Goal: Communication & Community: Ask a question

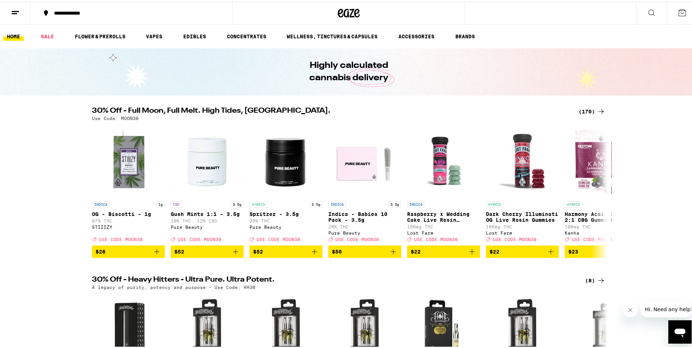
click at [682, 329] on icon "Open messaging window" at bounding box center [680, 332] width 11 height 9
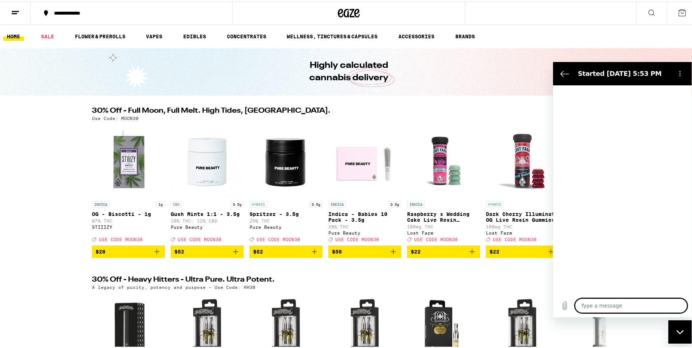
type textarea "x"
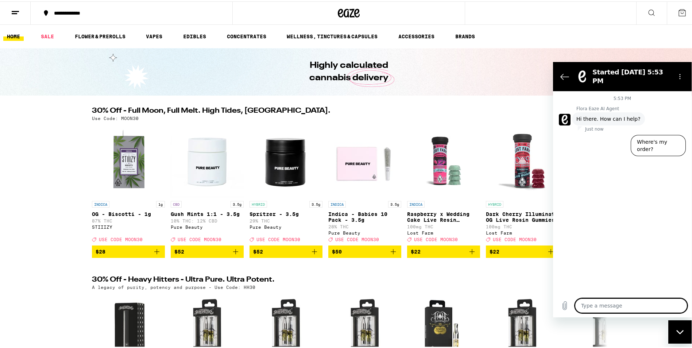
type textarea "W"
type textarea "x"
type textarea "Wh"
type textarea "x"
type textarea "Wha"
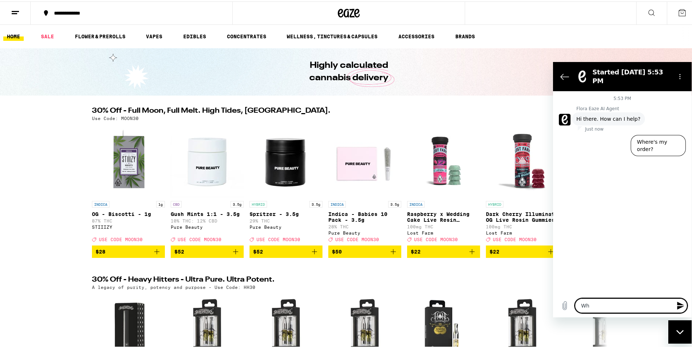
type textarea "x"
type textarea "What"
type textarea "x"
type textarea "What"
type textarea "x"
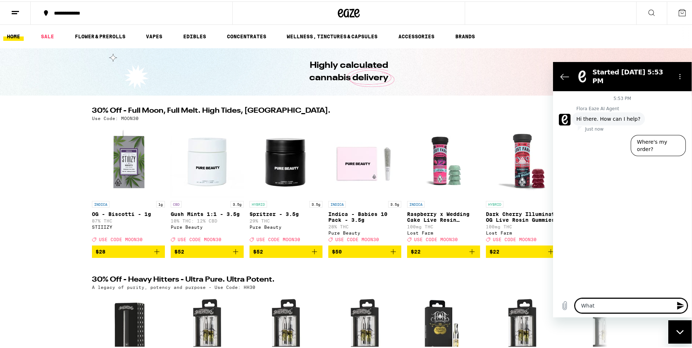
type textarea "What i"
type textarea "x"
type textarea "What is"
type textarea "x"
type textarea "What is"
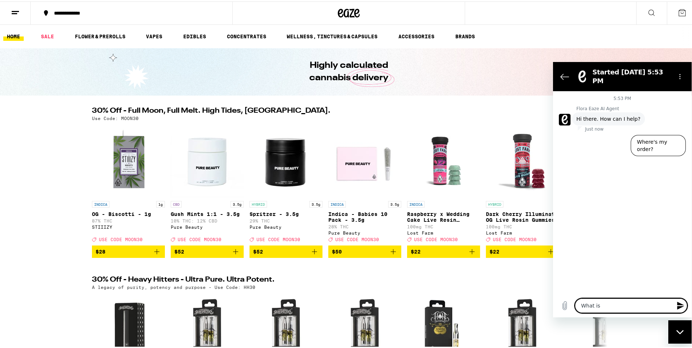
type textarea "x"
type textarea "What is t"
type textarea "x"
type textarea "What is th"
type textarea "x"
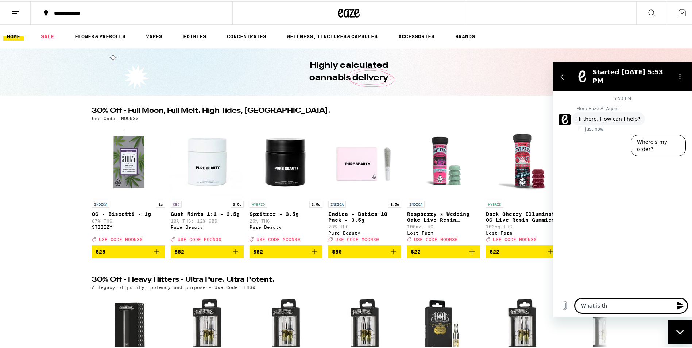
type textarea "What is the"
type textarea "x"
type textarea "What is the"
type textarea "x"
type textarea "What is the r"
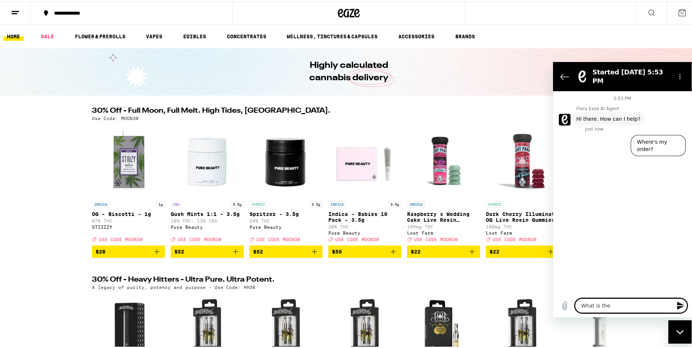
type textarea "x"
type textarea "What is the ra"
type textarea "x"
type textarea "What is the rat"
type textarea "x"
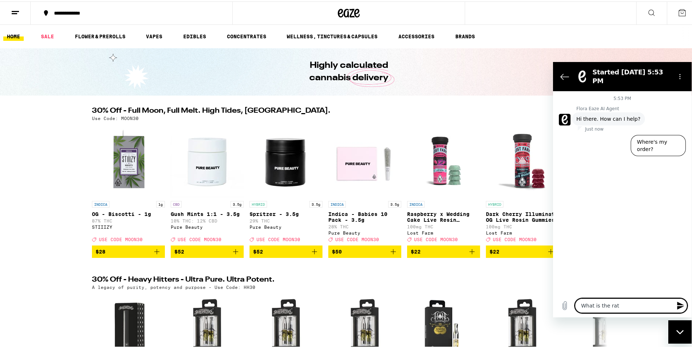
type textarea "What is the rati"
type textarea "x"
type textarea "What is the ratio"
type textarea "x"
type textarea "What is the ratio"
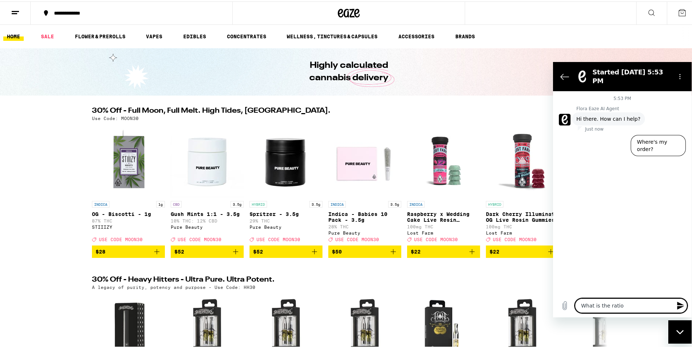
type textarea "x"
type textarea "What is the ratio o"
type textarea "x"
type textarea "What is the ratio of"
type textarea "x"
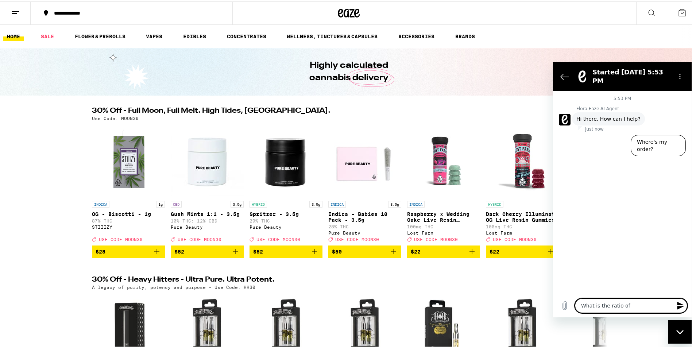
type textarea "What is the ratio of"
type textarea "x"
type textarea "What is the ratio of T"
type textarea "x"
type textarea "What is the ratio of TH"
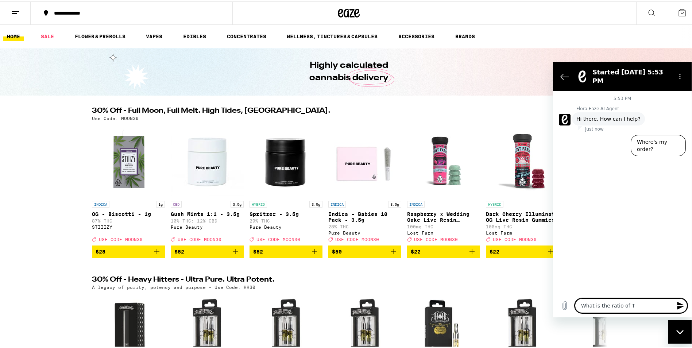
type textarea "x"
type textarea "What is the ratio of THC"
type textarea "x"
type textarea "What is the ratio of THC"
type textarea "x"
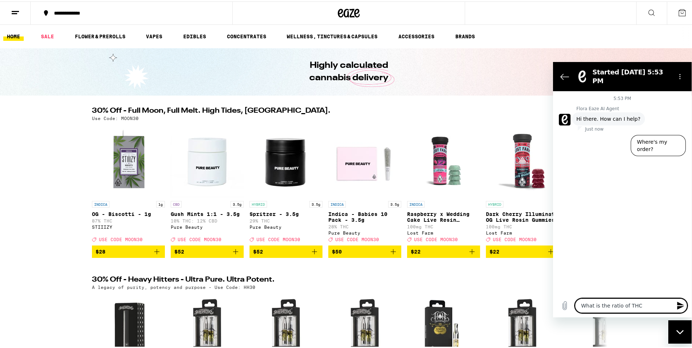
type textarea "What is the ratio of THC t"
type textarea "x"
type textarea "What is the ratio of THC to"
type textarea "x"
type textarea "What is the ratio of THC to"
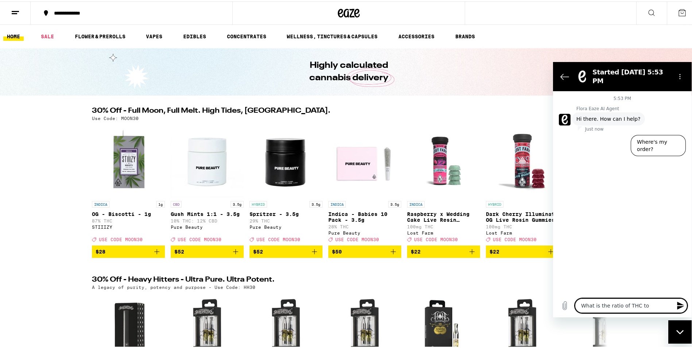
type textarea "x"
type textarea "What is the ratio of THC to C"
type textarea "x"
type textarea "What is the ratio of THC to CB"
type textarea "x"
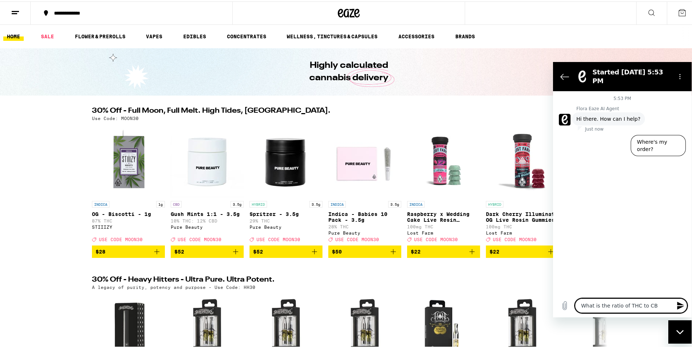
type textarea "What is the ratio of THC to CBD"
type textarea "x"
click at [582, 306] on textarea "What is the ratio of THC to CBD" at bounding box center [631, 305] width 112 height 15
type textarea "IWhat is the ratio of THC to CBD"
type textarea "x"
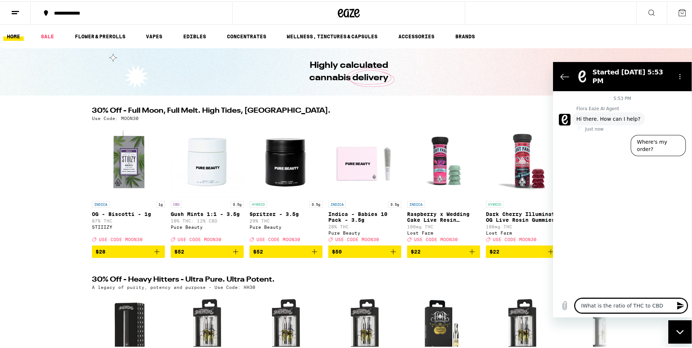
type textarea "InWhat is the ratio of THC to CBD"
type textarea "x"
type textarea "In What is the ratio of THC to CBD"
type textarea "x"
type textarea "In PWhat is the ratio of THC to CBD"
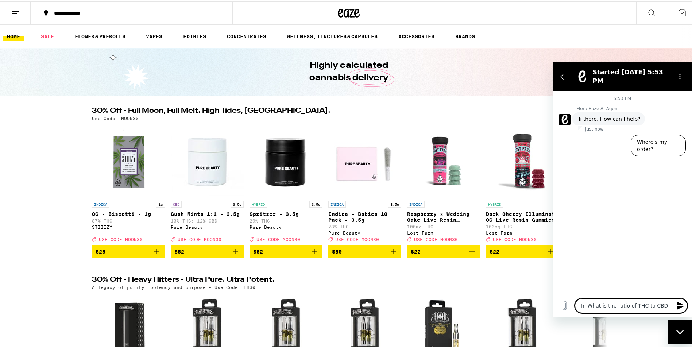
type textarea "x"
type textarea "In PoWhat is the ratio of THC to CBD"
type textarea "x"
type textarea "In PWhat is the ratio of THC to CBD"
type textarea "x"
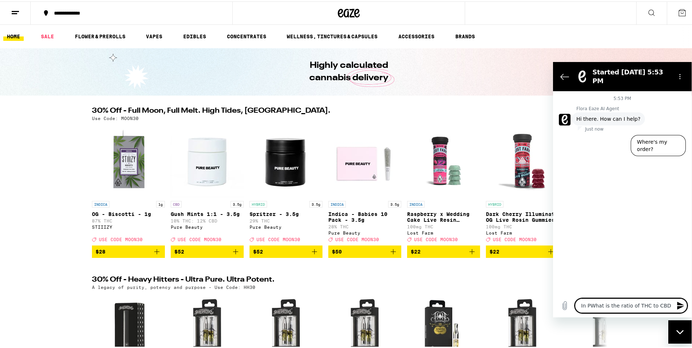
type textarea "In PrWhat is the ratio of THC to CBD"
type textarea "x"
type textarea "In ProWhat is the ratio of THC to CBD"
type textarea "x"
type textarea "In Pro What is the ratio of THC to CBD"
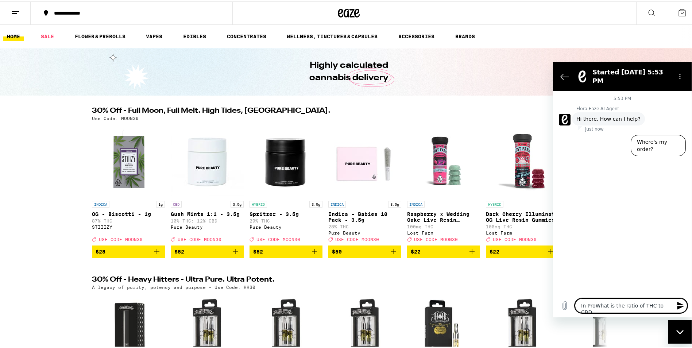
type textarea "x"
type textarea "In Pro TWhat is the ratio of THC to CBD"
type textarea "x"
type textarea "In Pro TaWhat is the ratio of THC to CBD"
type textarea "x"
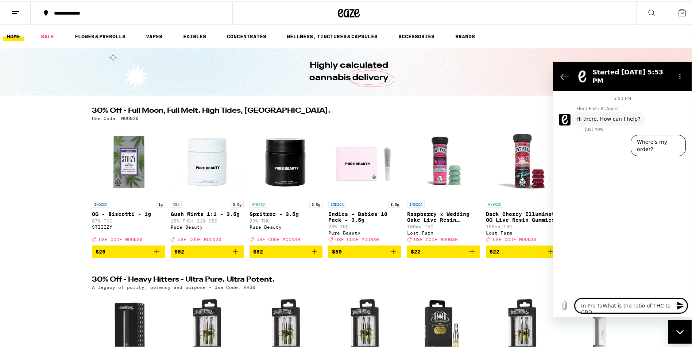
type textarea "In Pro TabWhat is the ratio of THC to CBD"
type textarea "x"
type textarea "In Pro TabeWhat is the ratio of THC to CBD"
type textarea "x"
type textarea "In Pro Tabe What is the ratio of THC to CBD"
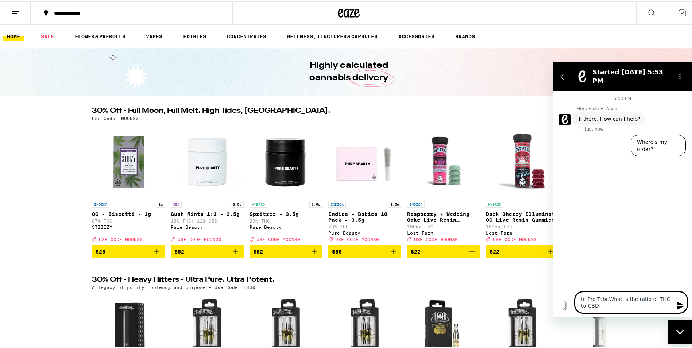
type textarea "x"
type textarea "In Pro Tabe +What is the ratio of THC to CBD"
type textarea "x"
type textarea "In Pro Tabe + What is the ratio of THC to CBD"
type textarea "x"
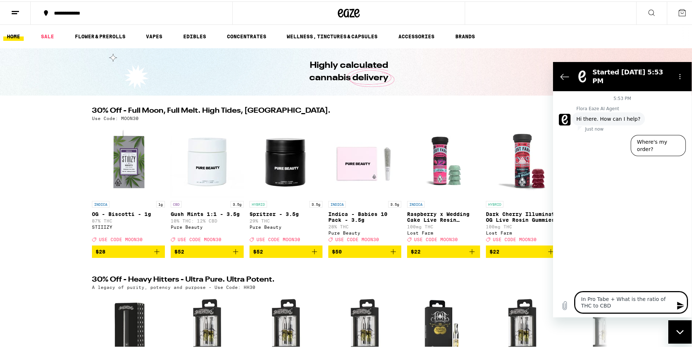
type textarea "In Pro Tabe + lWhat is the ratio of THC to CBD"
type textarea "x"
type textarea "In Pro Tabe + liWhat is the ratio of THC to CBD"
type textarea "x"
type textarea "In Pro Tabe + ligWhat is the ratio of THC to CBD"
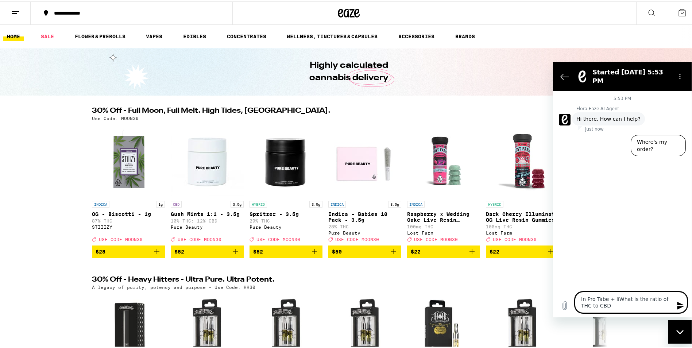
type textarea "x"
type textarea "In Pro Tabe + lighWhat is the ratio of THC to CBD"
type textarea "x"
type textarea "In Pro Tabe + lightWhat is the ratio of THC to CBD"
type textarea "x"
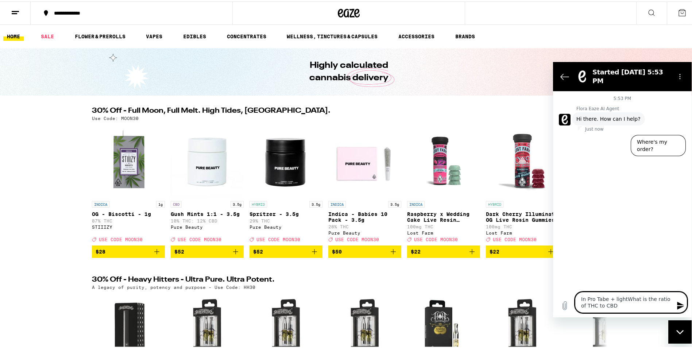
type textarea "In Pro Tabe + lightsWhat is the ratio of THC to CBD"
type textarea "x"
type textarea "In Pro Tabe + lights What is the ratio of THC to CBD"
type textarea "x"
type textarea "In Pro Tabe + lights oWhat is the ratio of THC to CBD"
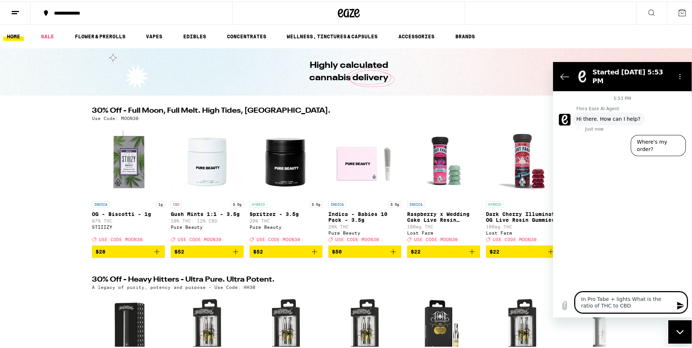
type textarea "x"
type textarea "In Pro Tabe + lights ouWhat is the ratio of THC to CBD"
type textarea "x"
type textarea "In Pro Tabe + lights outWhat is the ratio of THC to CBD"
type textarea "x"
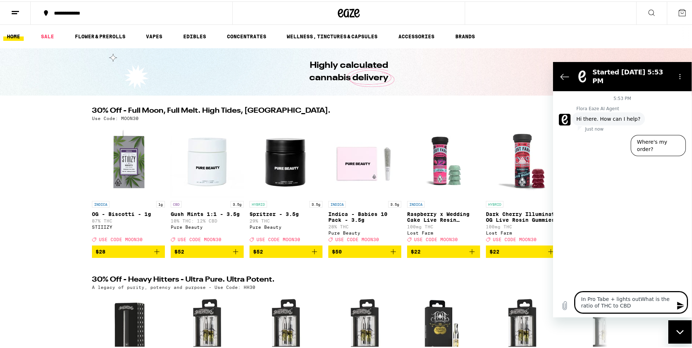
type textarea "In Pro Tabe + lights out-What is the ratio of THC to CBD"
type textarea "x"
type textarea "In Pro Tabe + lights out- What is the ratio of THC to CBD"
type textarea "x"
click at [605, 296] on textarea "In Pro Tabe + lights out- What is the ratio of THC to CBD" at bounding box center [631, 302] width 112 height 21
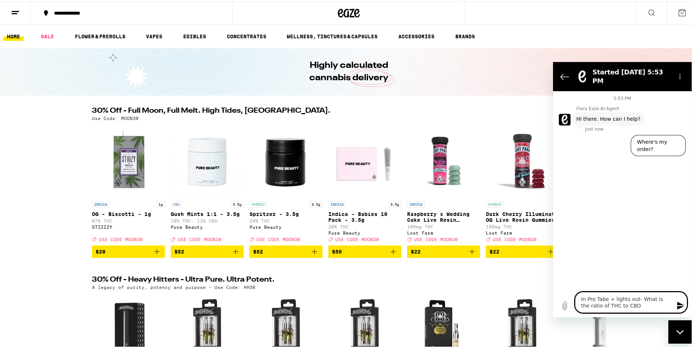
type textarea "In Pro Tab + lights out- What is the ratio of THC to CBD"
type textarea "x"
click at [622, 305] on textarea "In Pro Tab + lights out- What is the ratio of THC to CBD" at bounding box center [631, 302] width 112 height 21
type textarea "In Pro Tab + lights out- What is the ratio of THC to CBD>"
type textarea "x"
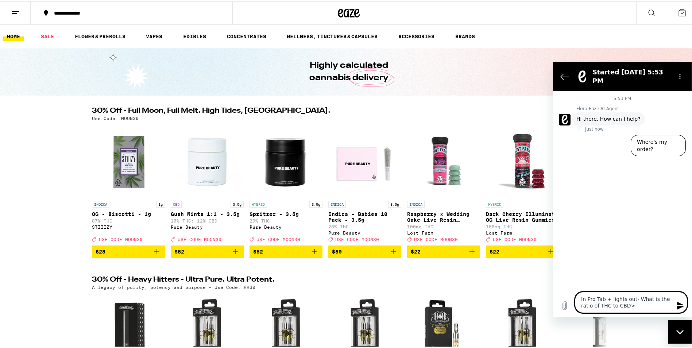
type textarea "In Pro Tab + lights out- What is the ratio of THC to CBD"
type textarea "x"
type textarea "In Pro Tab + lights out- What is the ratio of THC to CBD?"
type textarea "x"
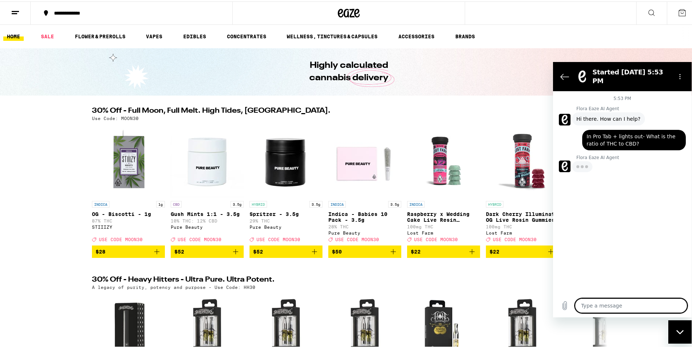
type textarea "x"
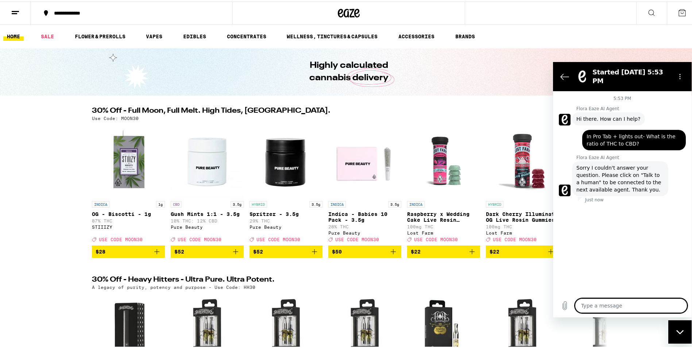
click at [591, 304] on textarea at bounding box center [631, 305] width 112 height 15
type textarea "t"
type textarea "x"
type textarea "ta"
type textarea "x"
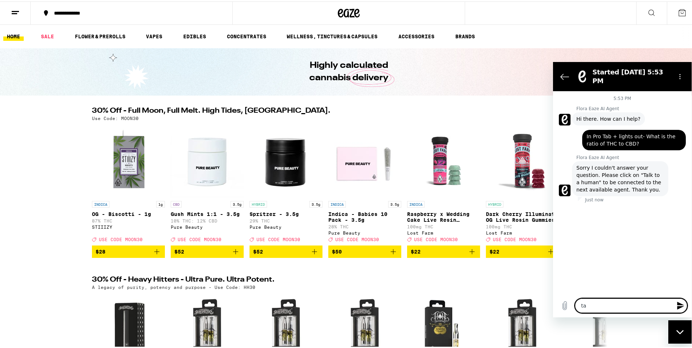
type textarea "tal"
type textarea "x"
type textarea "talk"
type textarea "x"
type textarea "talk"
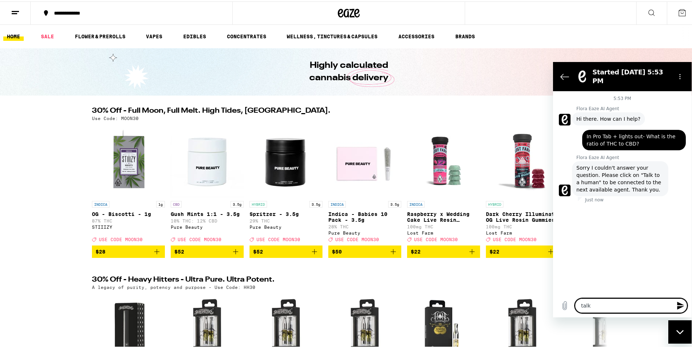
type textarea "x"
type textarea "talk t"
type textarea "x"
type textarea "talk to"
type textarea "x"
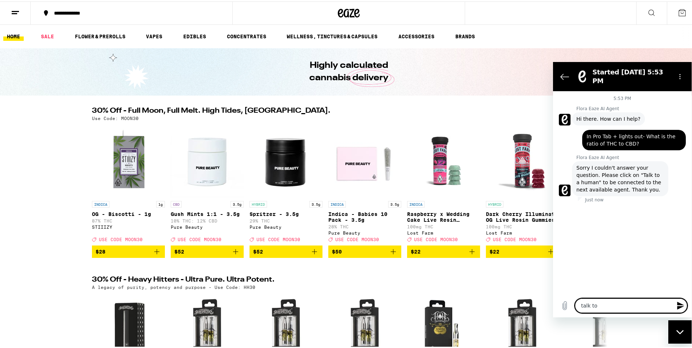
type textarea "talk to"
type textarea "x"
type textarea "talk to a"
type textarea "x"
type textarea "talk to a"
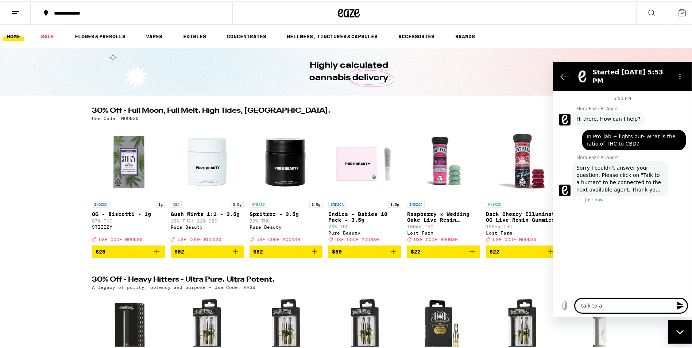
type textarea "x"
type textarea "talk to a h"
type textarea "x"
type textarea "talk to a hu"
type textarea "x"
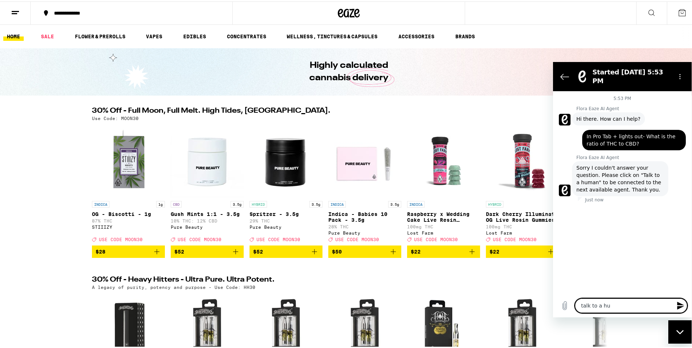
type textarea "talk to a hum"
type textarea "x"
type textarea "talk to a humn"
type textarea "x"
type textarea "talk to a humna"
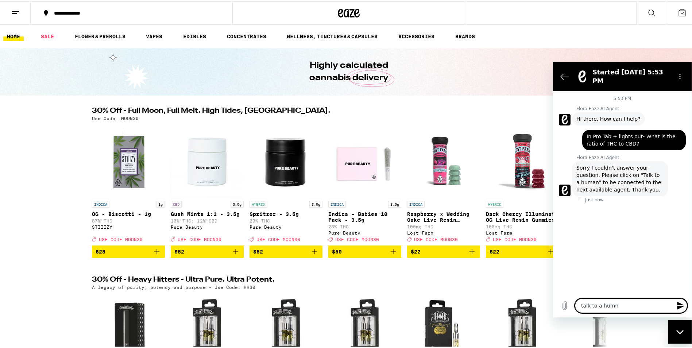
type textarea "x"
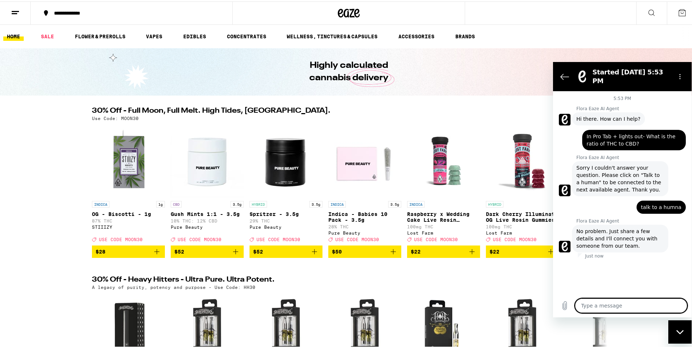
type textarea "x"
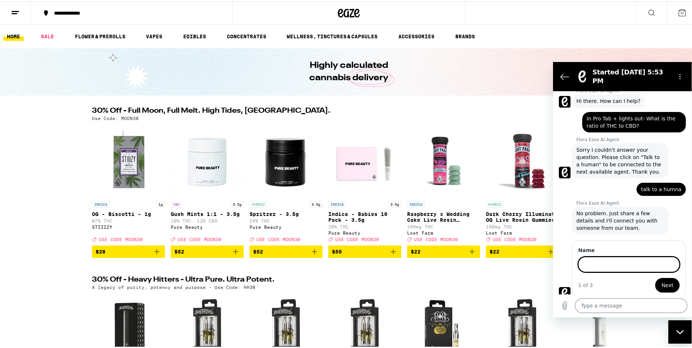
scroll to position [17, 0]
click at [597, 261] on input "Name" at bounding box center [628, 264] width 101 height 15
type input "[PERSON_NAME]"
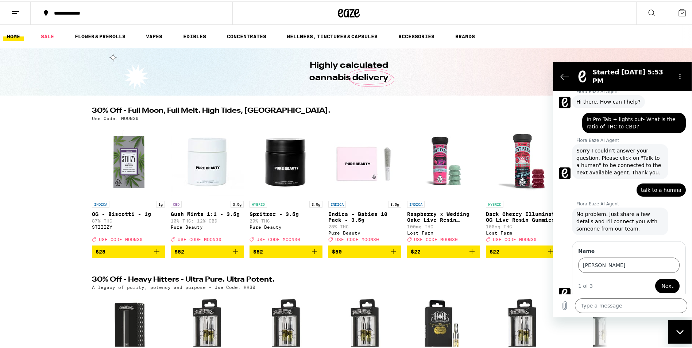
click at [663, 281] on span "Next" at bounding box center [667, 285] width 12 height 9
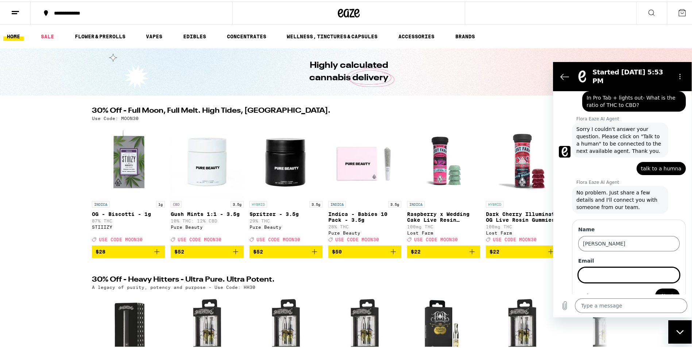
scroll to position [49, 0]
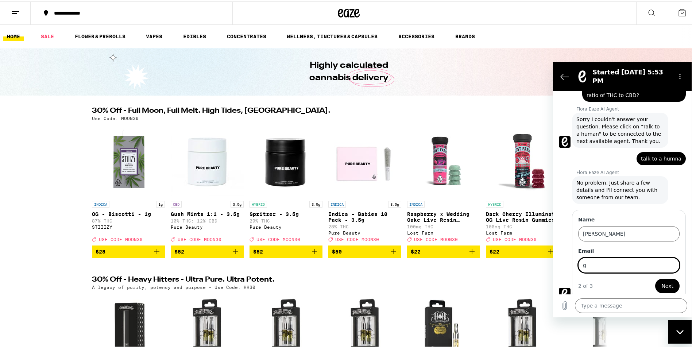
type input "[EMAIL_ADDRESS][DOMAIN_NAME]"
click at [671, 281] on button "Next" at bounding box center [667, 285] width 24 height 15
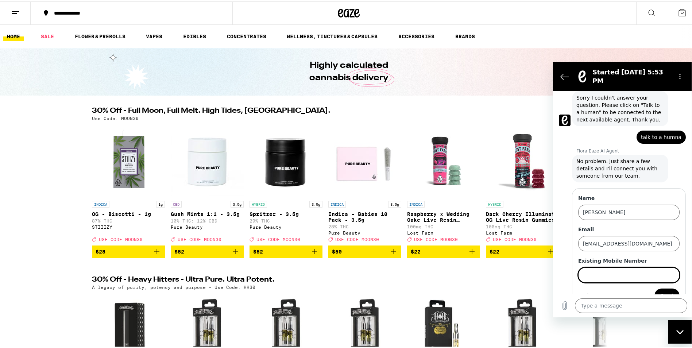
scroll to position [80, 0]
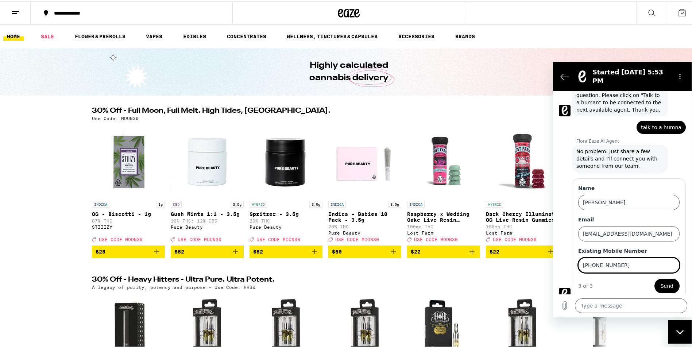
type input "[PHONE_NUMBER]"
click at [661, 281] on span "Send" at bounding box center [667, 285] width 13 height 9
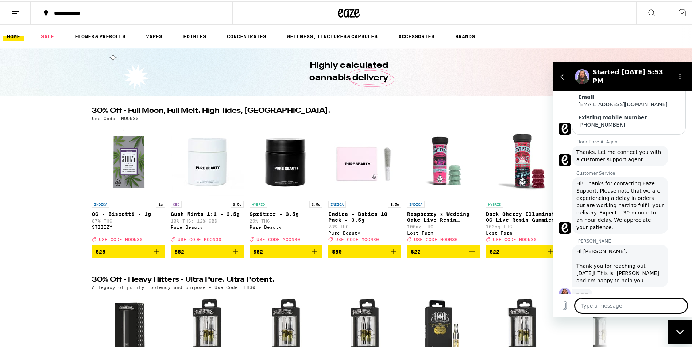
scroll to position [197, 0]
type textarea "x"
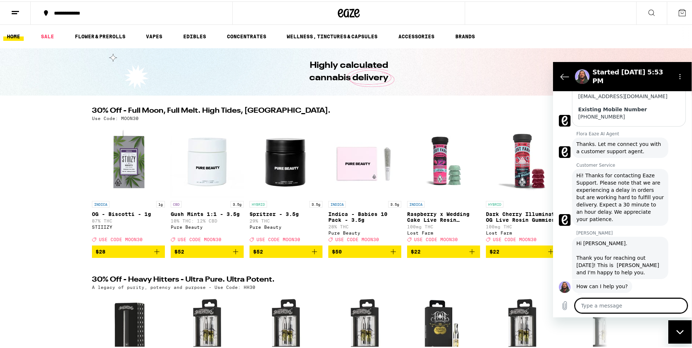
scroll to position [207, 0]
type textarea "O"
type textarea "x"
type textarea "O"
type textarea "x"
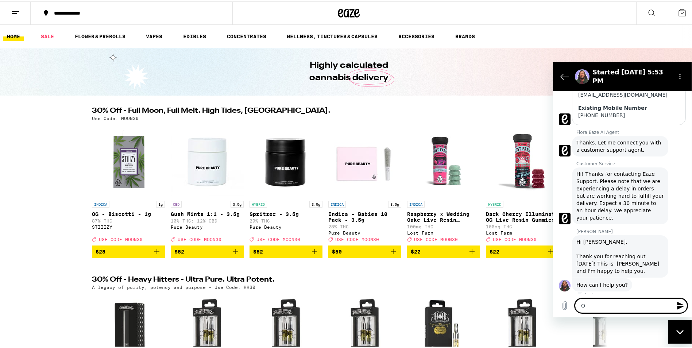
type textarea "O"
type textarea "x"
type textarea "I"
type textarea "x"
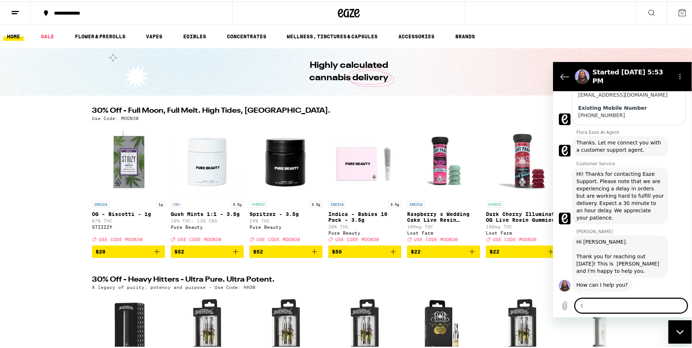
type textarea "I"
type textarea "x"
type textarea "I a"
type textarea "x"
type textarea "I as"
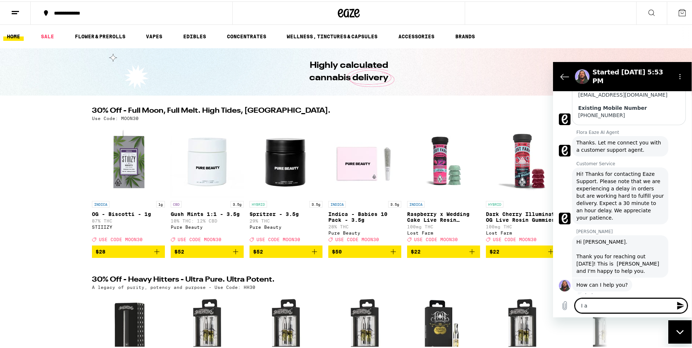
type textarea "x"
type textarea "I ask"
type textarea "x"
type textarea "I aske"
type textarea "x"
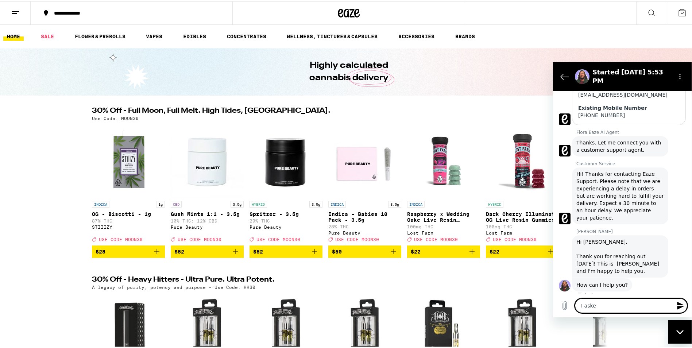
type textarea "I asked"
type textarea "x"
type textarea "I asked"
type textarea "x"
type textarea "I asked i"
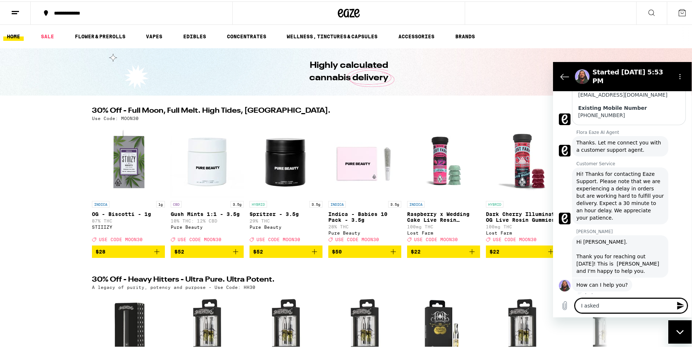
type textarea "x"
type textarea "I asked if"
type textarea "x"
type textarea "I asked if"
type textarea "x"
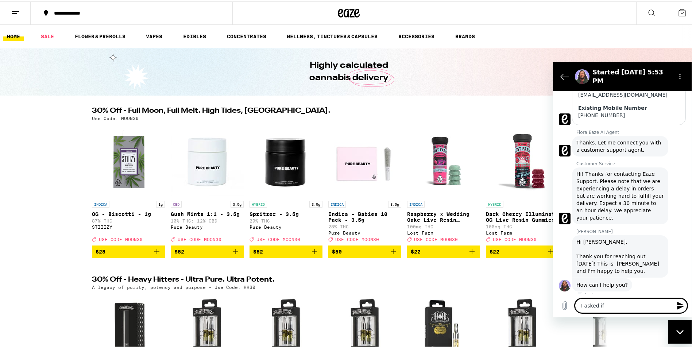
type textarea "I asked if y"
type textarea "x"
type textarea "I asked if yo"
type textarea "x"
type textarea "I asked if you"
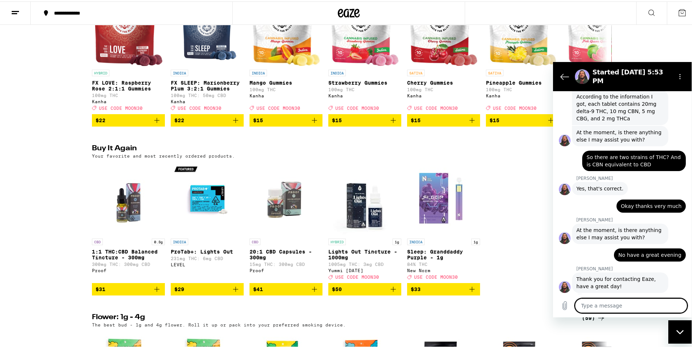
scroll to position [467, 0]
